Goal: Find specific page/section: Find specific page/section

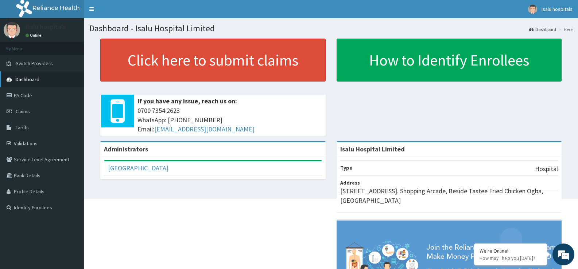
click at [30, 82] on span "Dashboard" at bounding box center [28, 79] width 24 height 7
click at [36, 94] on link "PA Code" at bounding box center [42, 96] width 84 height 16
